Goal: Task Accomplishment & Management: Manage account settings

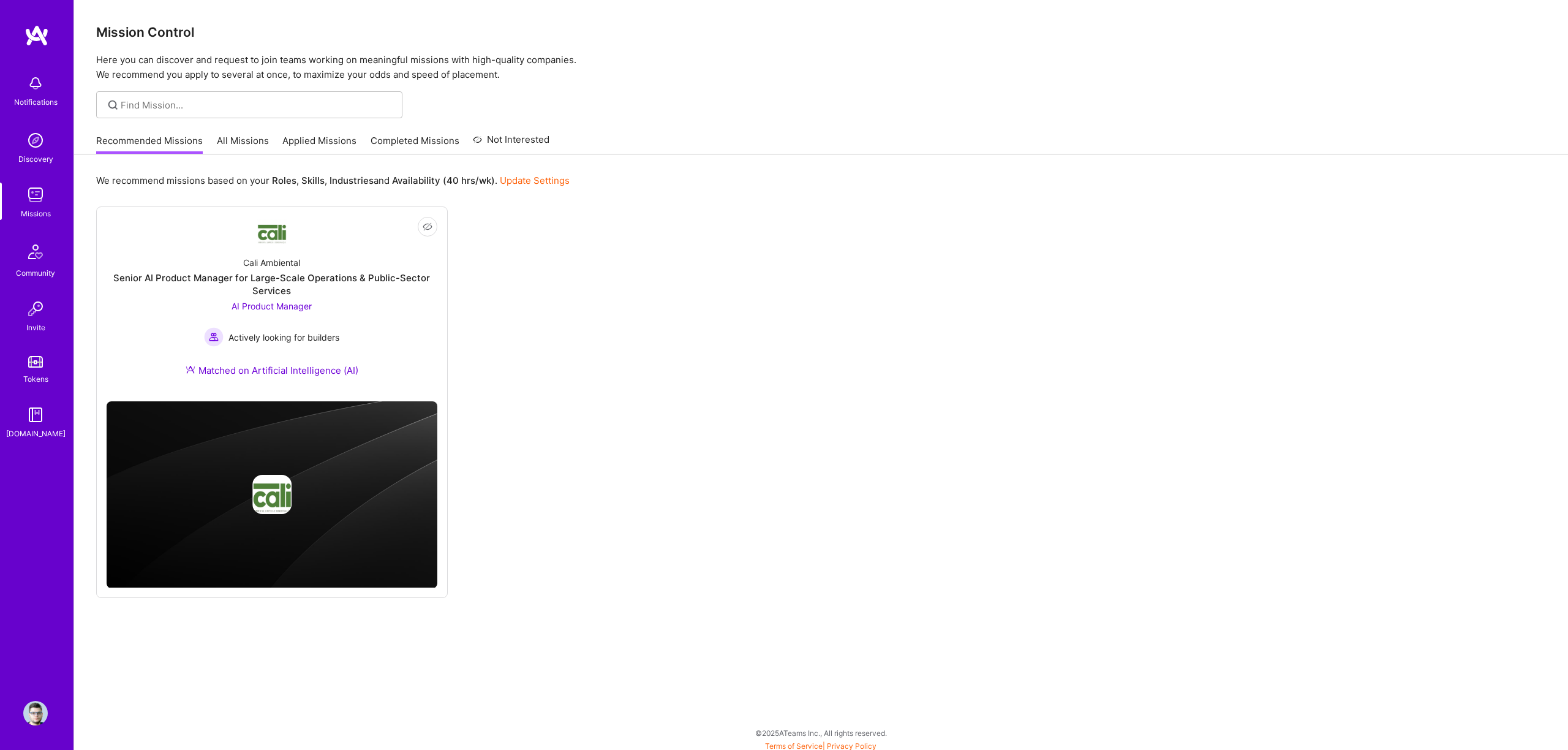
scroll to position [3, 0]
click at [425, 227] on span "Not Interested" at bounding box center [403, 227] width 59 height 13
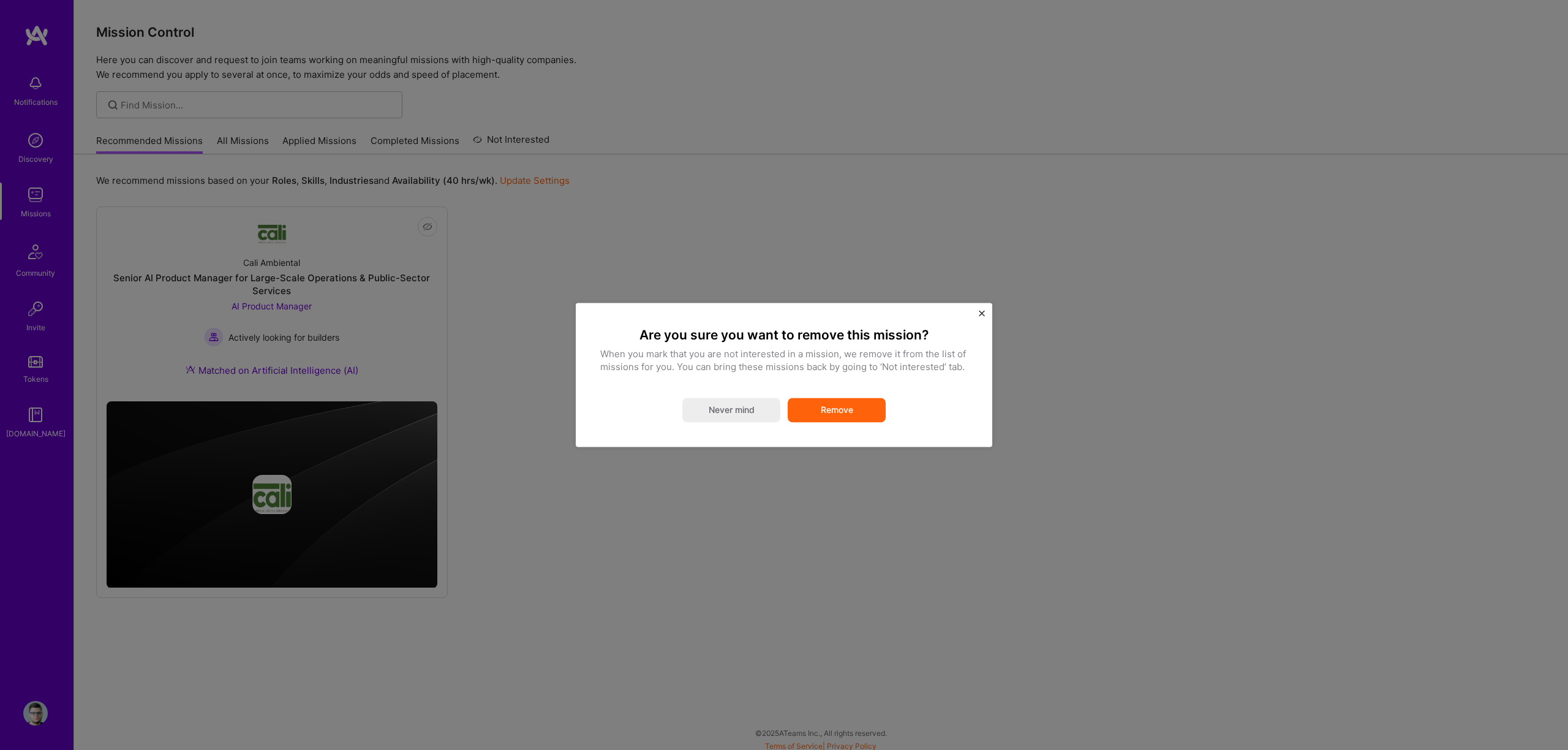
click at [869, 412] on button "Remove" at bounding box center [836, 410] width 98 height 25
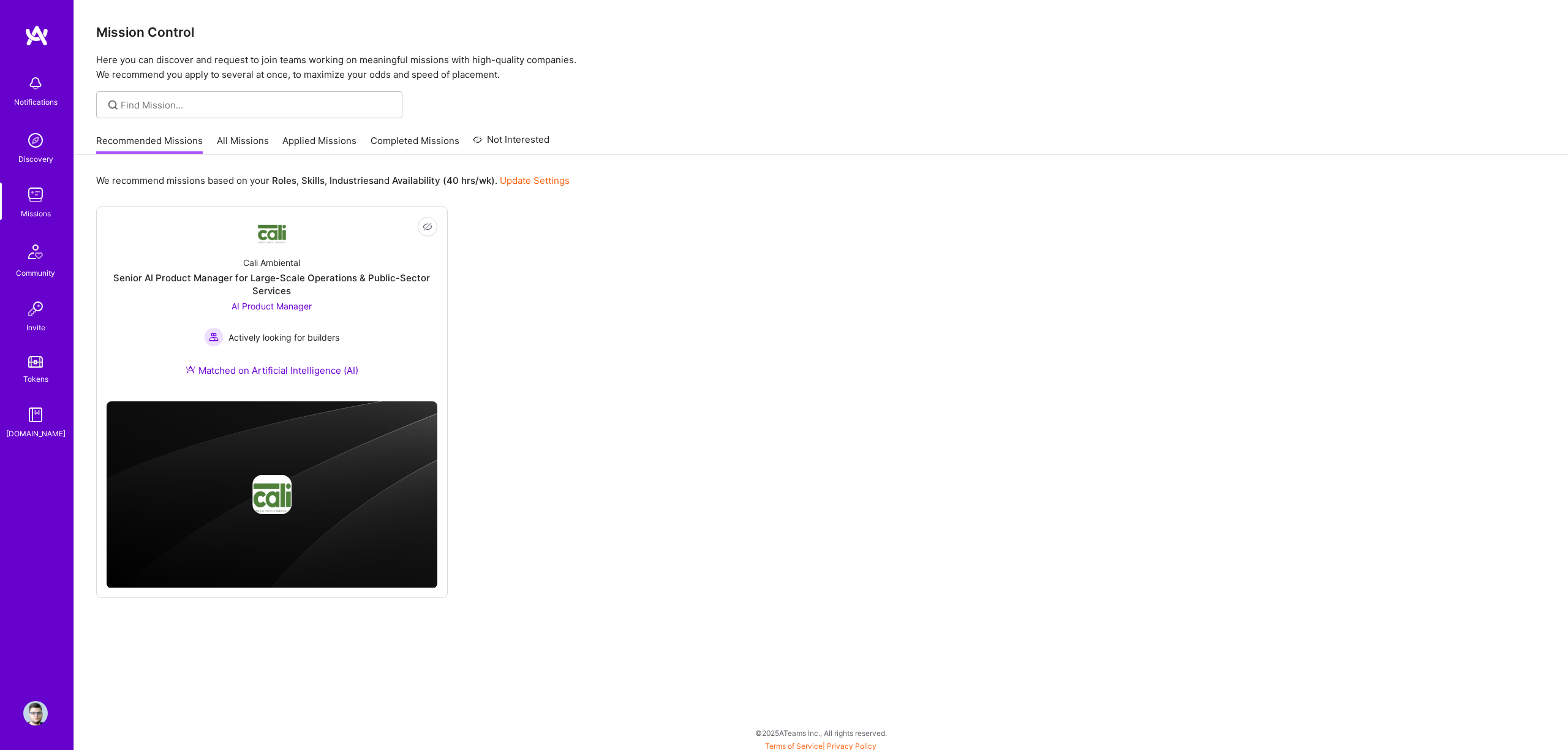
scroll to position [4, 0]
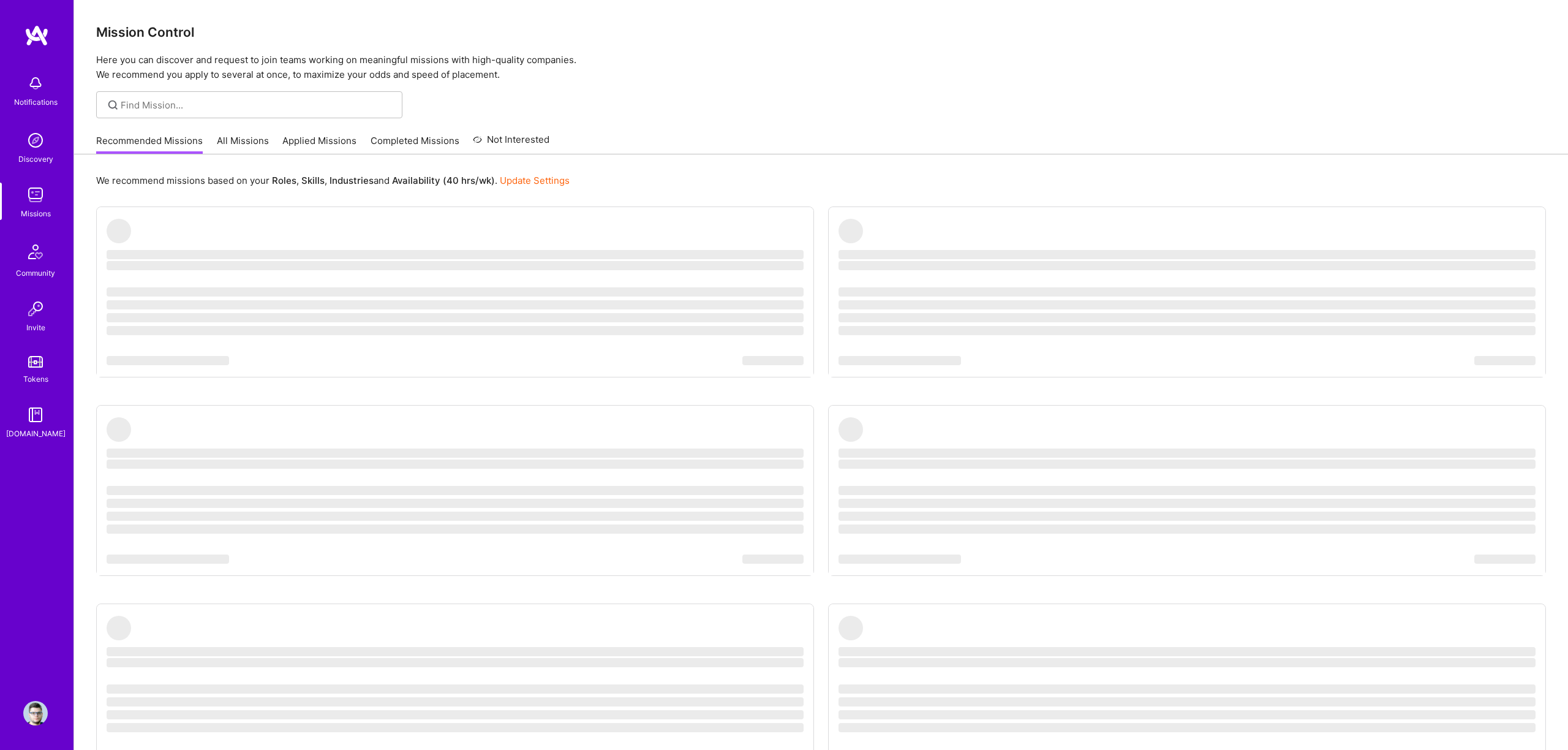
scroll to position [4, 0]
